Goal: Task Accomplishment & Management: Use online tool/utility

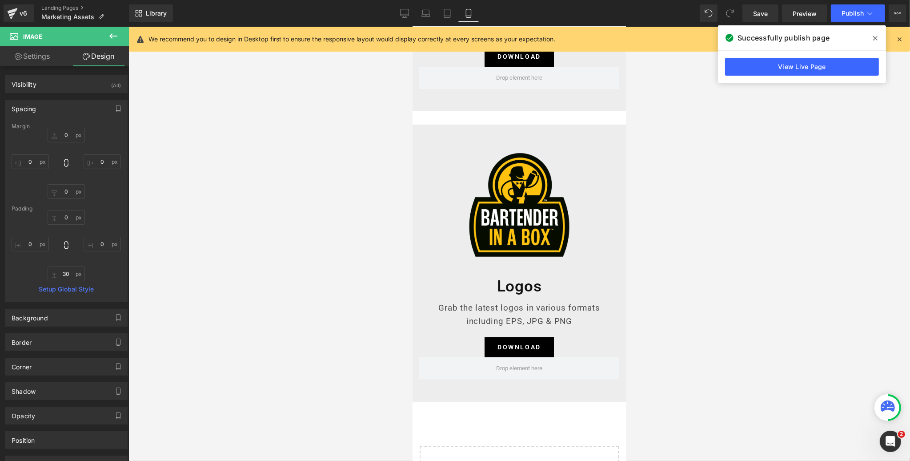
click at [875, 36] on icon at bounding box center [875, 38] width 4 height 7
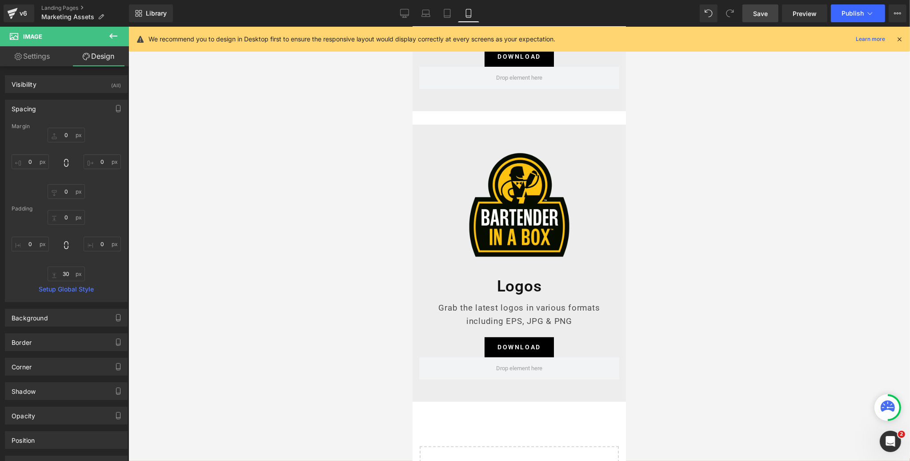
drag, startPoint x: 755, startPoint y: 15, endPoint x: 24, endPoint y: 115, distance: 738.1
click at [755, 15] on span "Save" at bounding box center [760, 13] width 15 height 9
click at [401, 14] on icon at bounding box center [404, 12] width 8 height 7
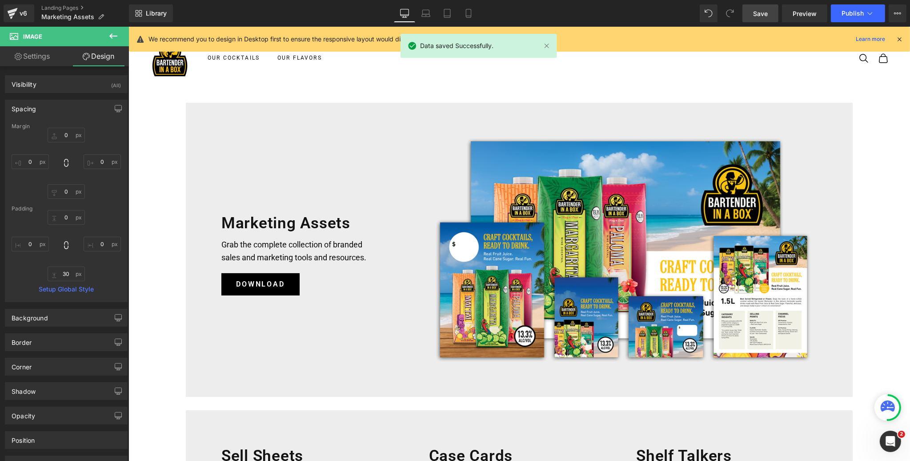
type input "0"
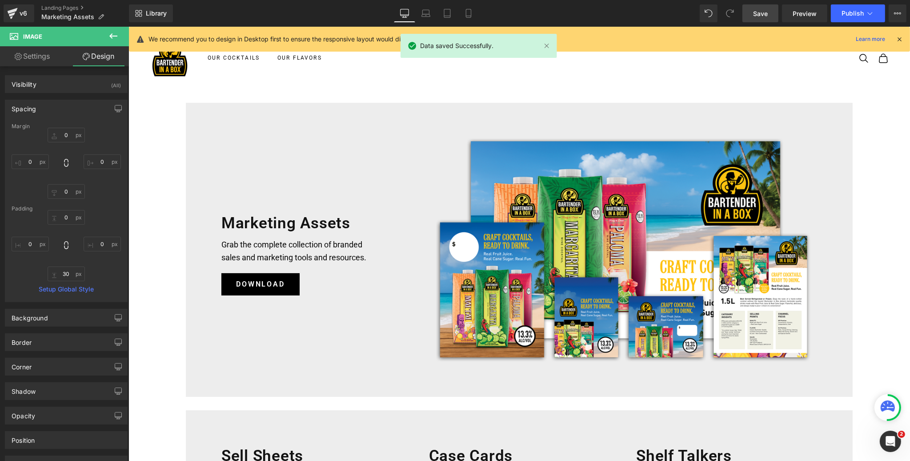
type input "0"
click at [61, 8] on link "Landing Pages" at bounding box center [85, 7] width 88 height 7
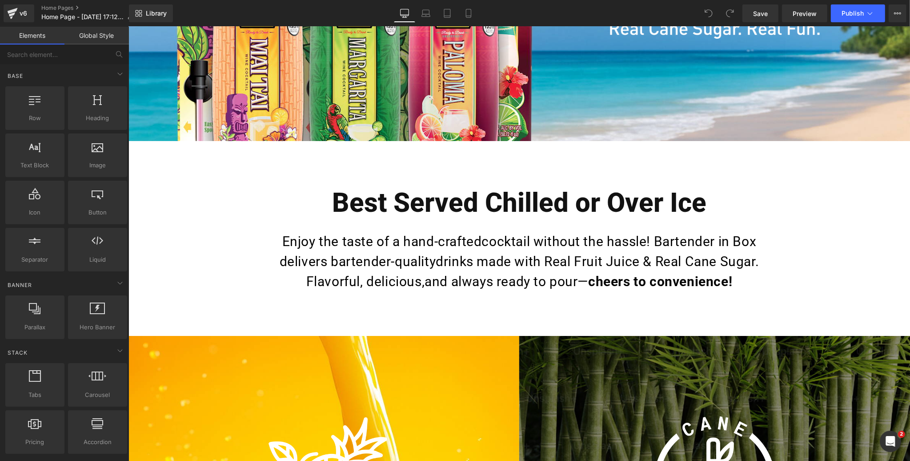
scroll to position [295, 0]
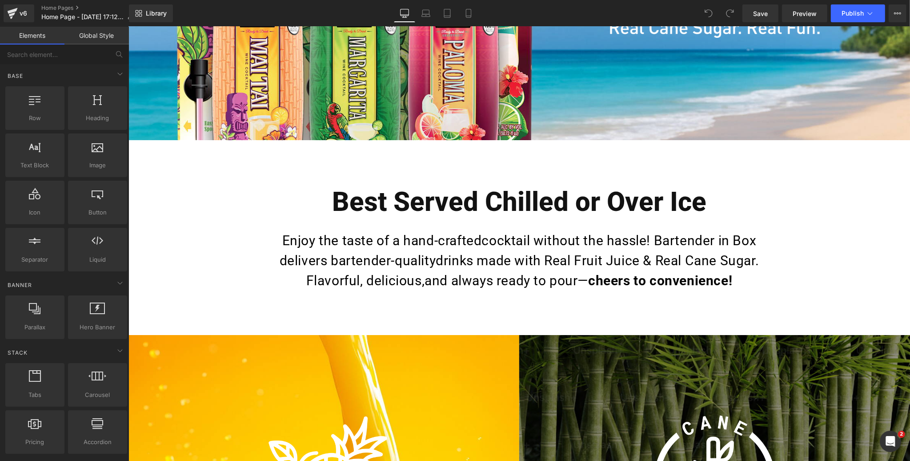
click at [483, 238] on p "Enjoy the taste of a hand-craftedcocktail without the hassle! Bartender in Box …" at bounding box center [519, 260] width 520 height 60
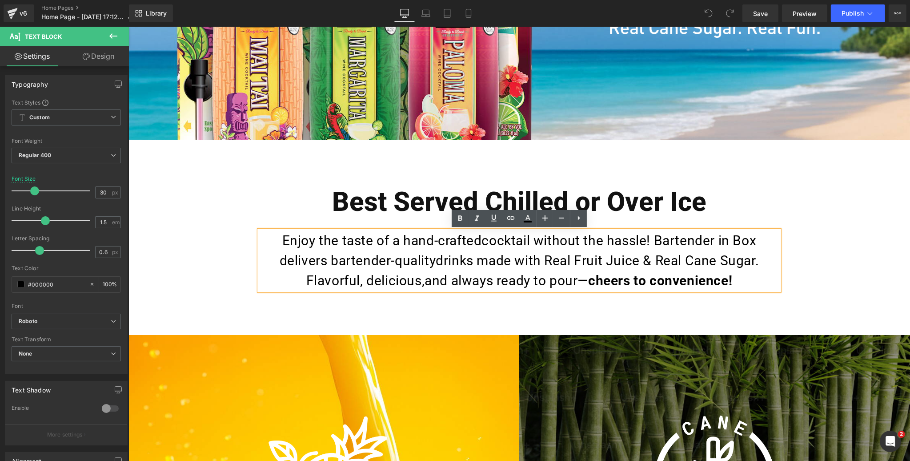
click at [483, 240] on p "Enjoy the taste of a hand-craftedcocktail without the hassle! Bartender in Box …" at bounding box center [519, 260] width 520 height 60
click at [436, 257] on p "Enjoy the taste of a hand-crafted cocktail without the hassle! Bartender in Box…" at bounding box center [519, 260] width 520 height 60
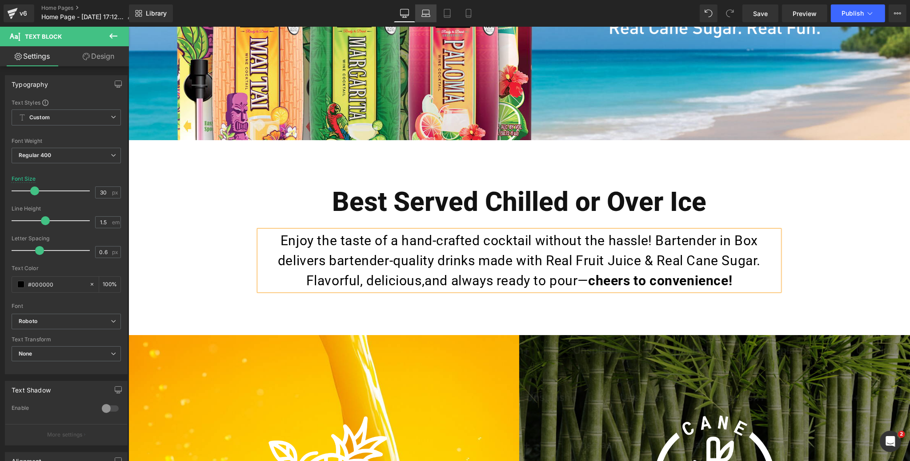
click at [432, 16] on link "Laptop" at bounding box center [425, 13] width 21 height 18
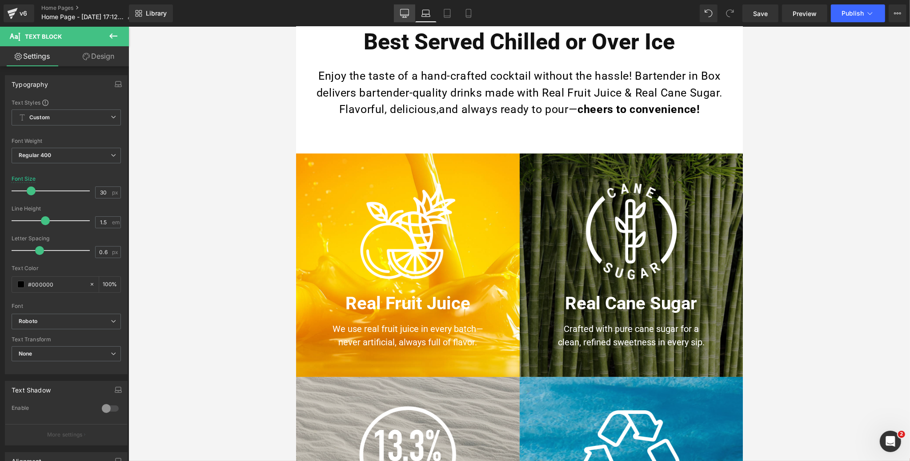
scroll to position [190, 0]
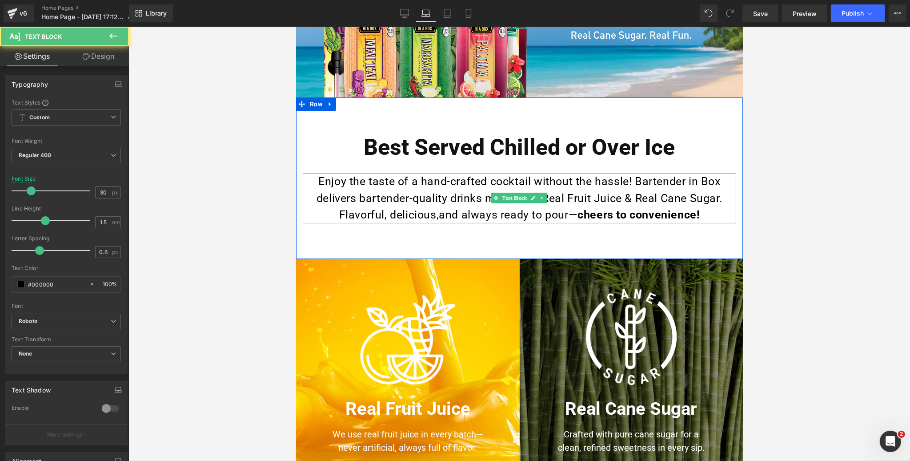
click at [440, 212] on p "Enjoy the taste of a hand-crafted cocktail without the hassle! Bartender in Box…" at bounding box center [518, 198] width 433 height 50
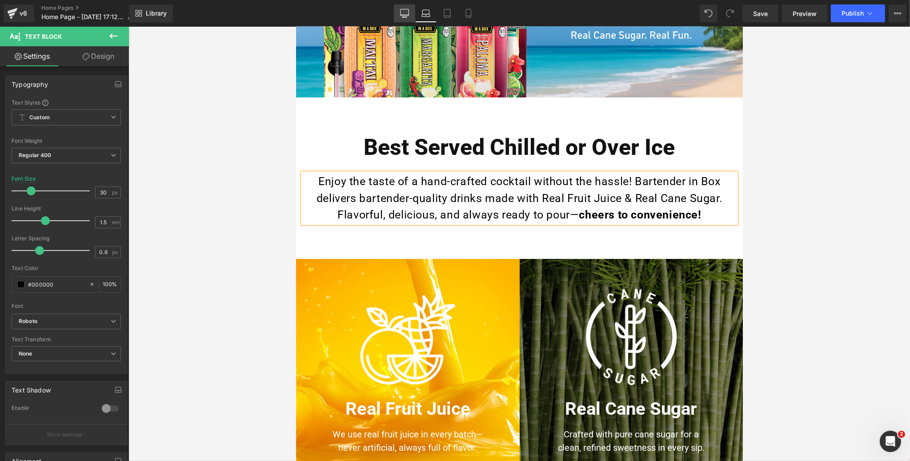
drag, startPoint x: 402, startPoint y: 12, endPoint x: 313, endPoint y: 225, distance: 230.5
click at [402, 12] on icon at bounding box center [404, 13] width 9 height 9
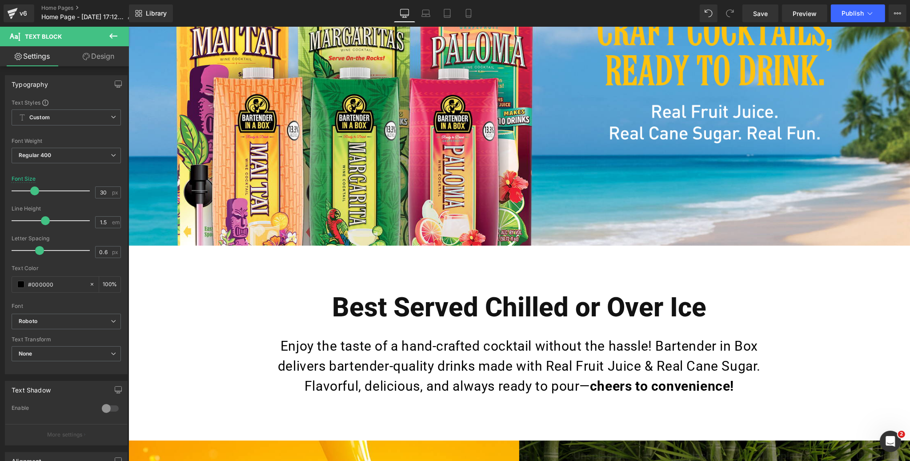
scroll to position [353, 0]
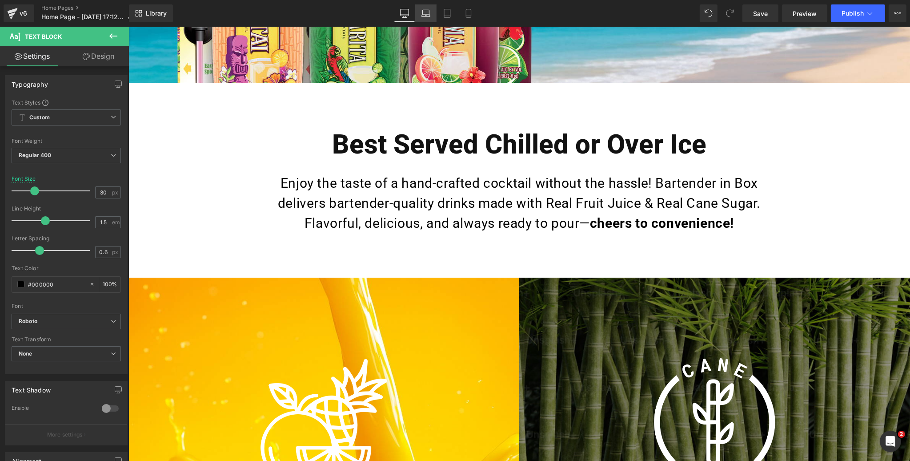
click at [424, 12] on icon at bounding box center [425, 13] width 9 height 9
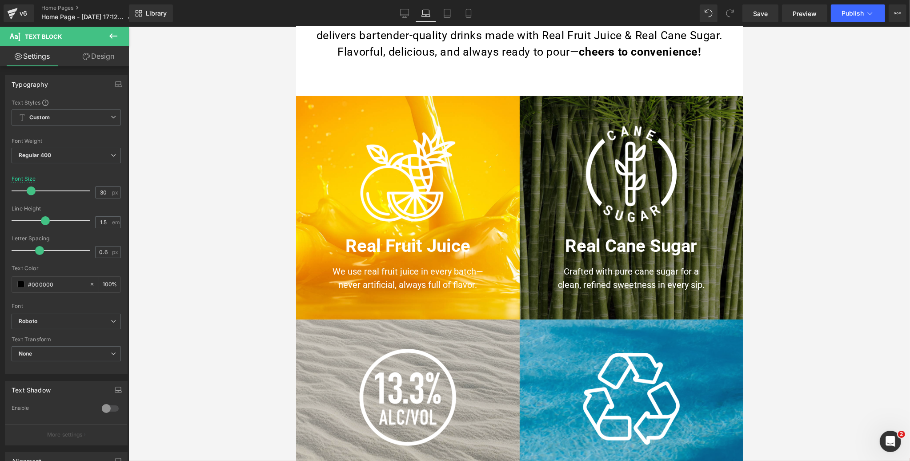
scroll to position [189, 0]
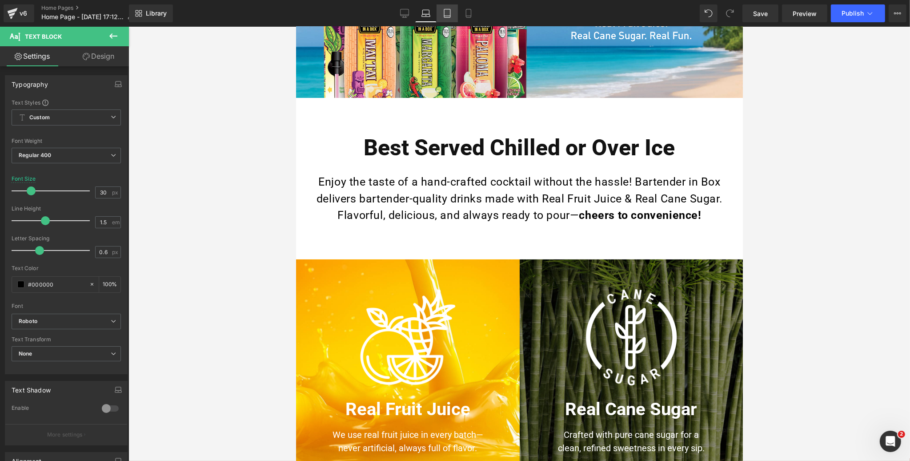
click at [447, 12] on icon at bounding box center [447, 13] width 9 height 9
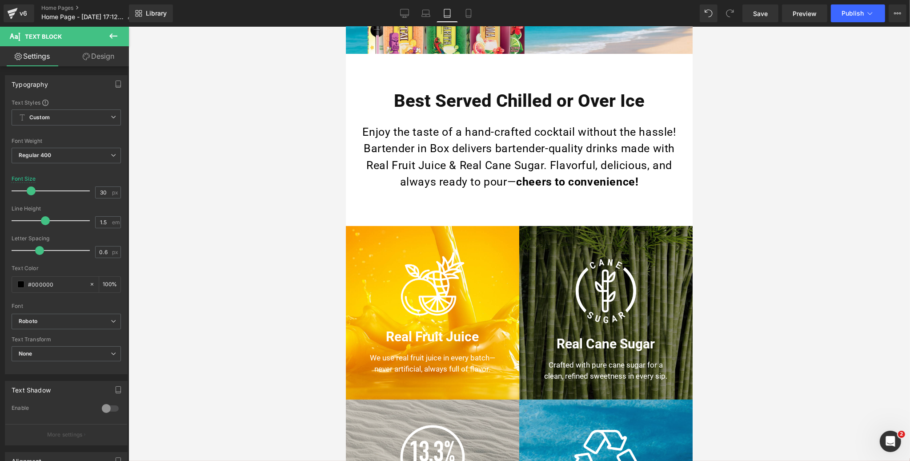
scroll to position [139, 0]
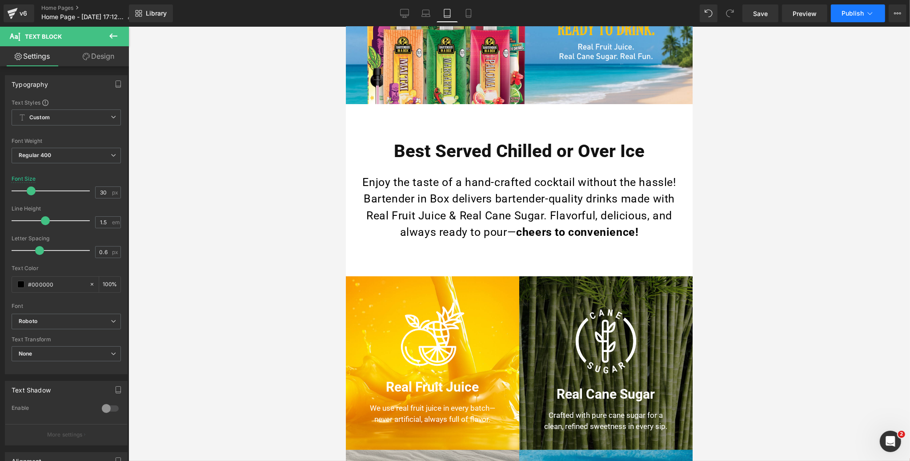
click at [407, 13] on icon at bounding box center [404, 13] width 9 height 9
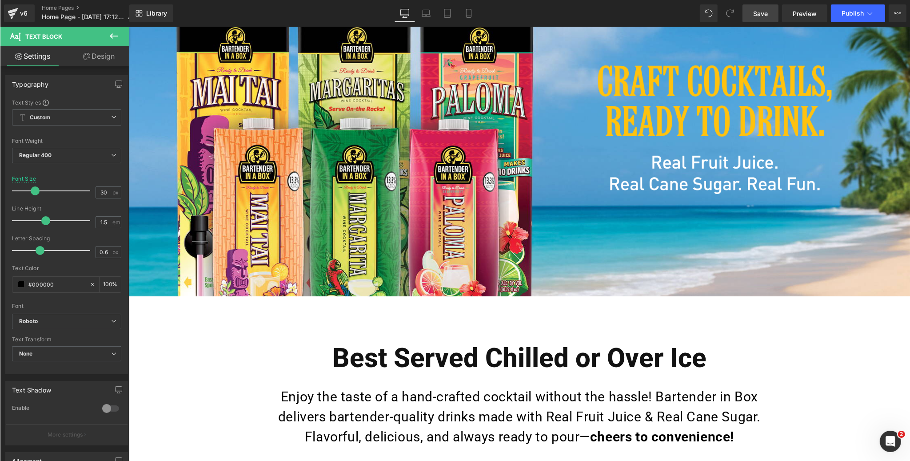
scroll to position [352, 0]
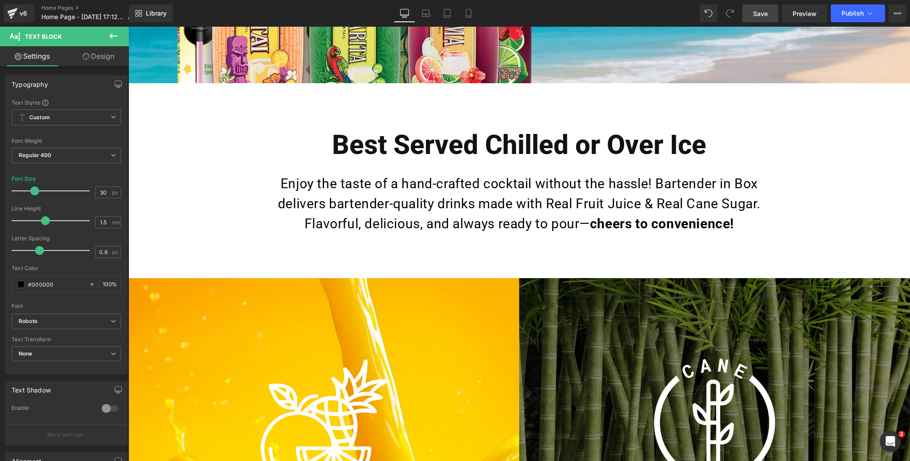
click at [756, 13] on span "Save" at bounding box center [760, 13] width 15 height 9
click at [805, 14] on span "Preview" at bounding box center [805, 13] width 24 height 9
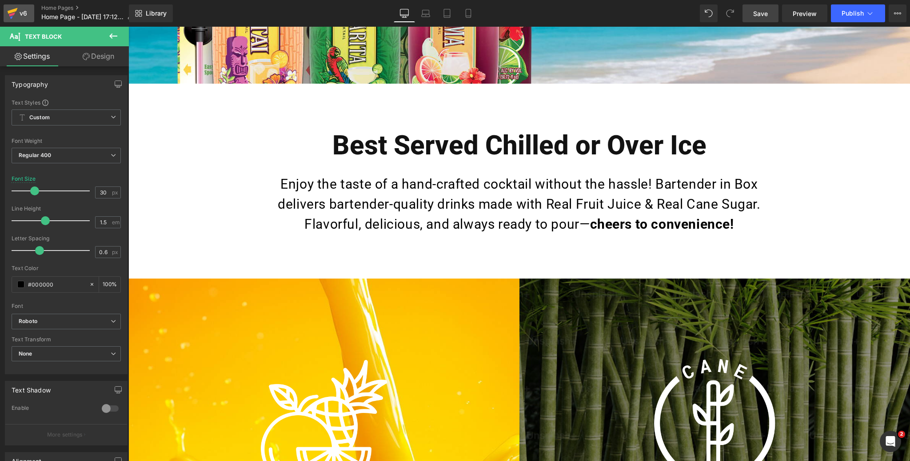
click at [20, 15] on div "v6" at bounding box center [23, 14] width 11 height 12
